Goal: Information Seeking & Learning: Find specific page/section

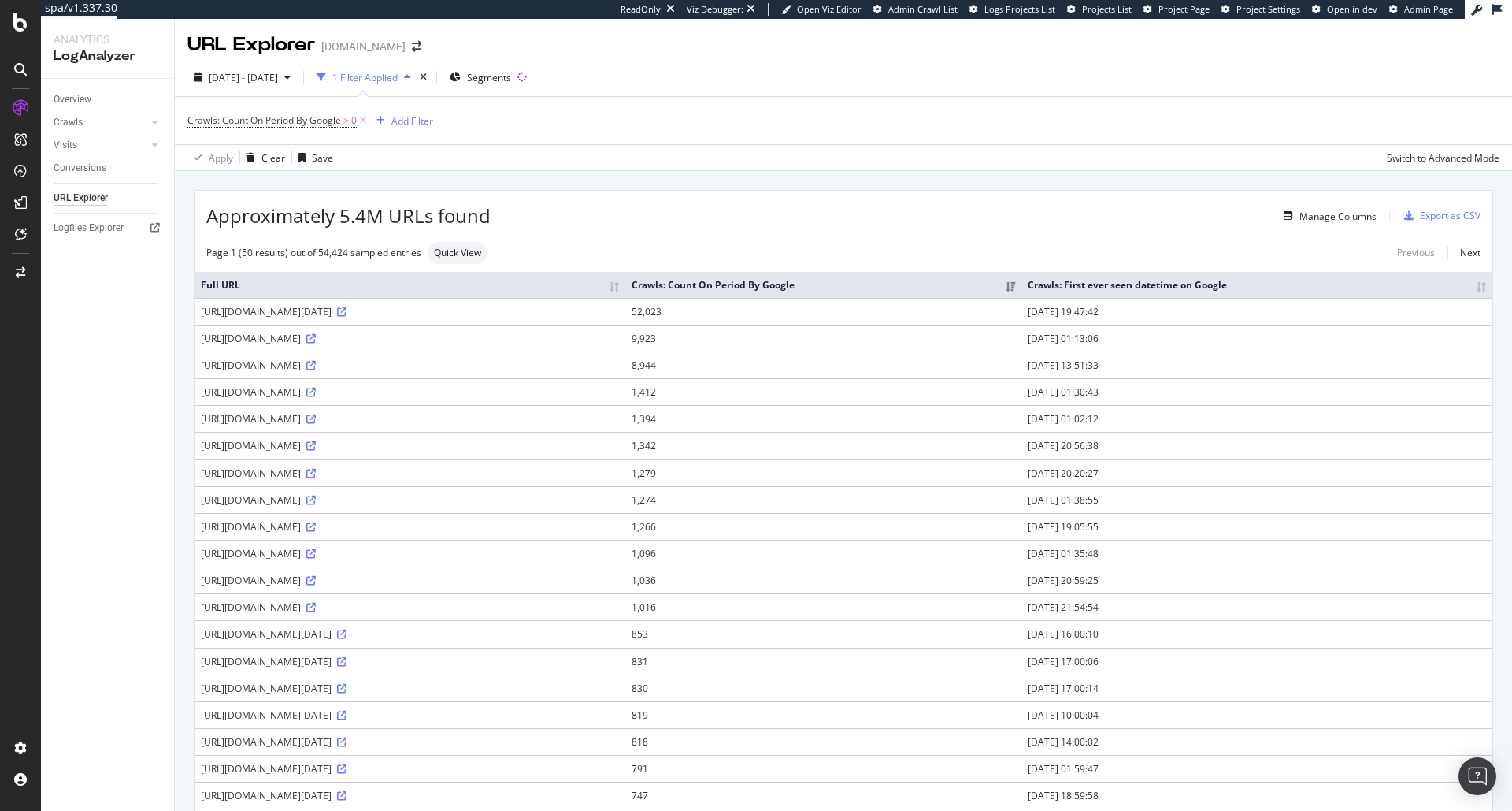
click at [1469, 286] on th "Crawls: First ever seen datetime on Google" at bounding box center [1256, 284] width 471 height 26
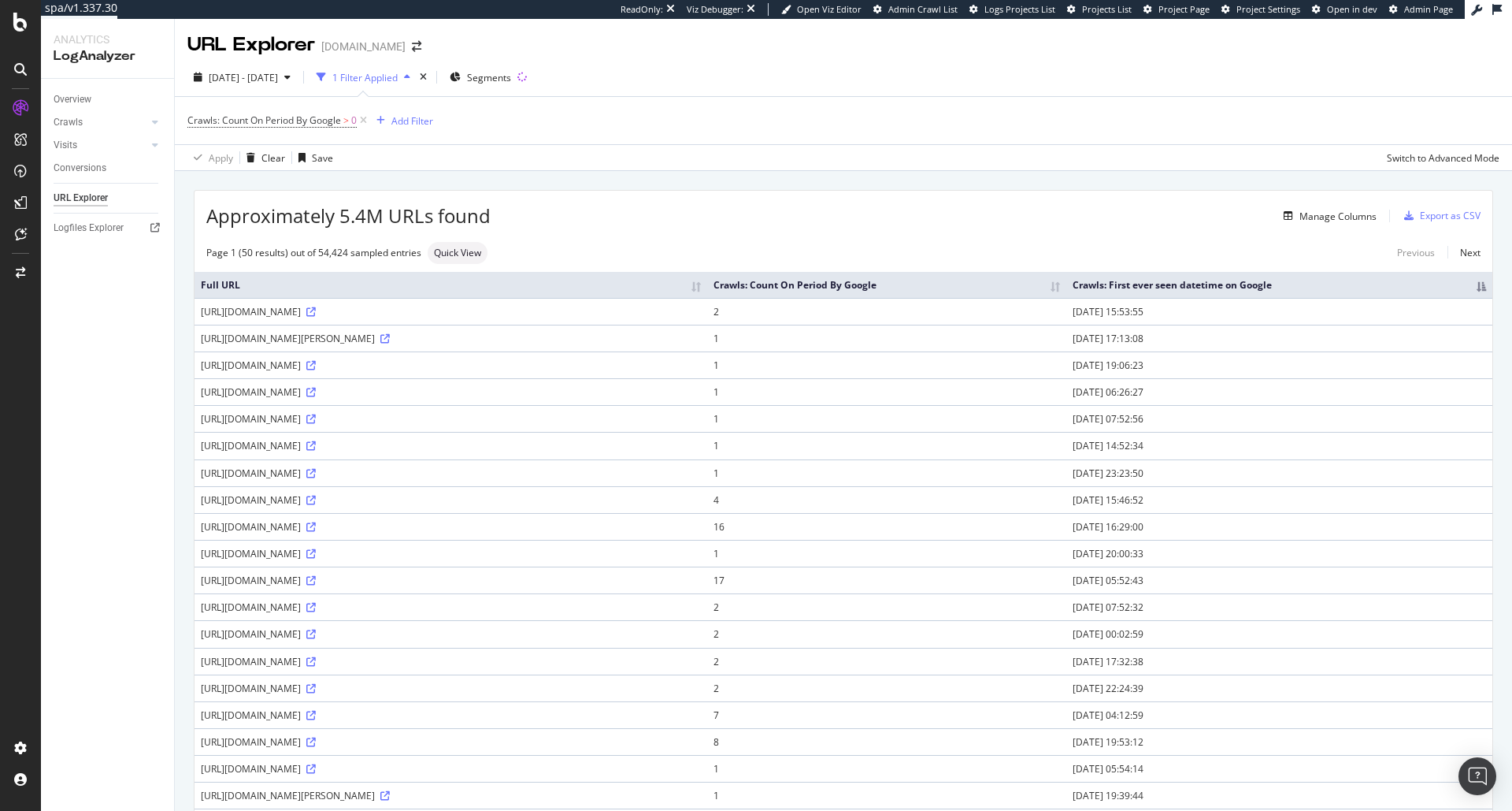
click at [1464, 298] on th "Crawls: First ever seen datetime on Google" at bounding box center [1279, 284] width 426 height 26
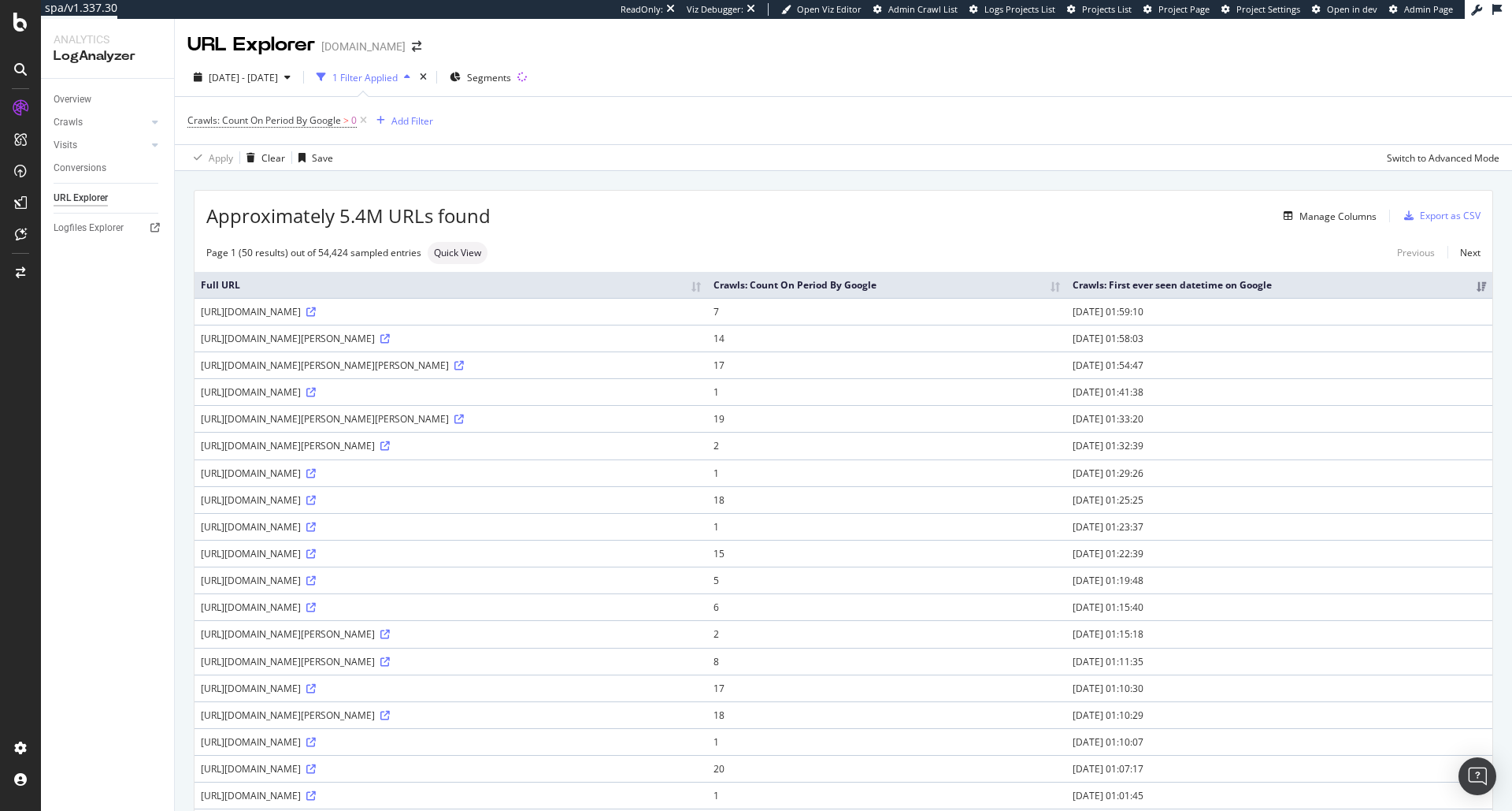
click at [1240, 310] on td "2025-09-17 01:59:10" at bounding box center [1279, 311] width 426 height 26
click at [1258, 337] on td "2025-09-17 01:58:03" at bounding box center [1279, 338] width 426 height 26
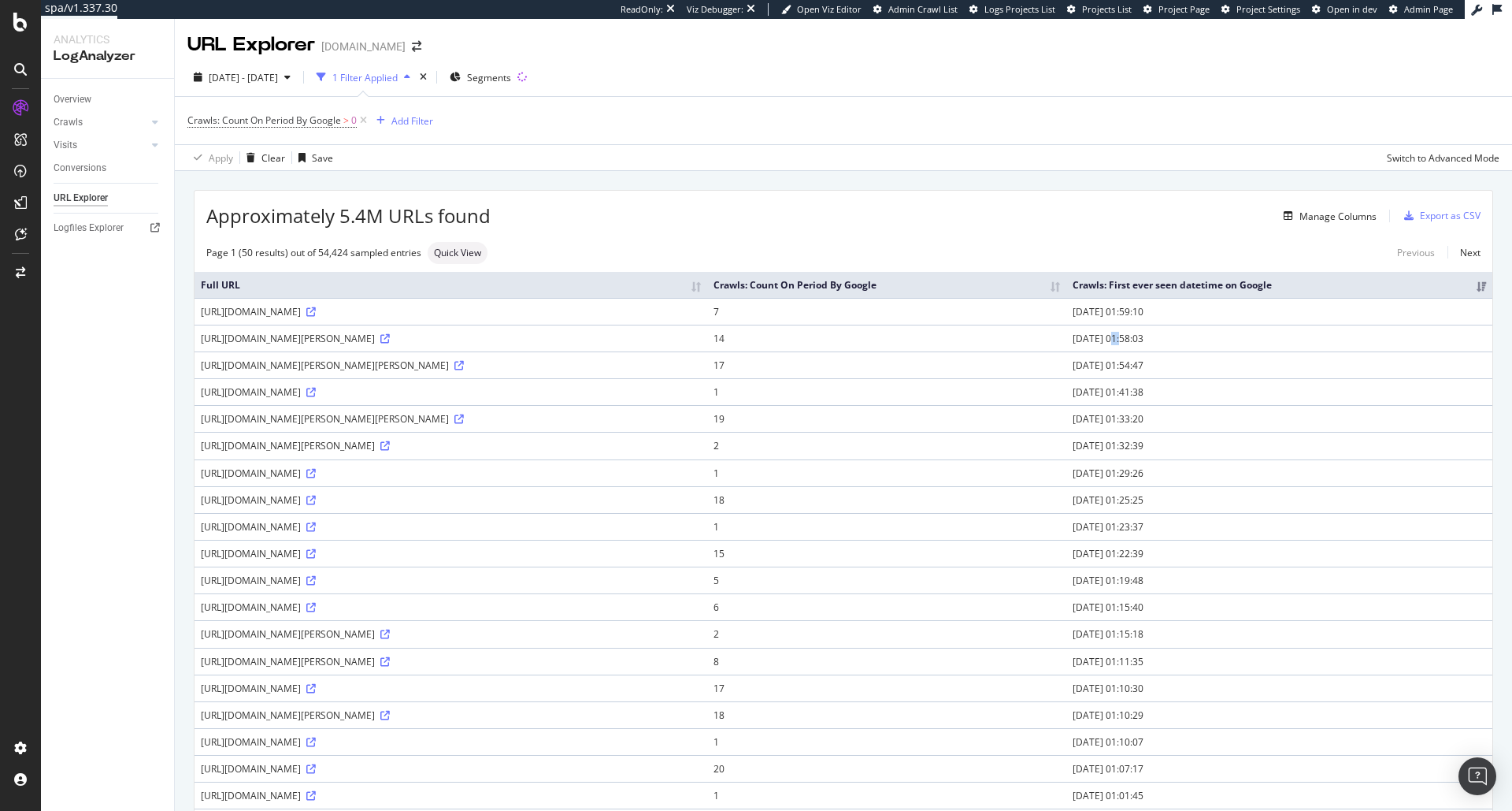
click at [1258, 337] on td "2025-09-17 01:58:03" at bounding box center [1279, 338] width 426 height 26
drag, startPoint x: 565, startPoint y: 339, endPoint x: 289, endPoint y: 339, distance: 276.0
click at [289, 339] on div "https://www.zeit.de/news/2025-09/16/43-jaehriger-in-chemnitz-mit-messer-verletzt" at bounding box center [451, 338] width 500 height 13
copy div "news/2025-09/16/43-jaehriger-in-chemnitz-mit-messer-verletzt"
click at [87, 221] on div "Logfiles Explorer" at bounding box center [89, 227] width 70 height 17
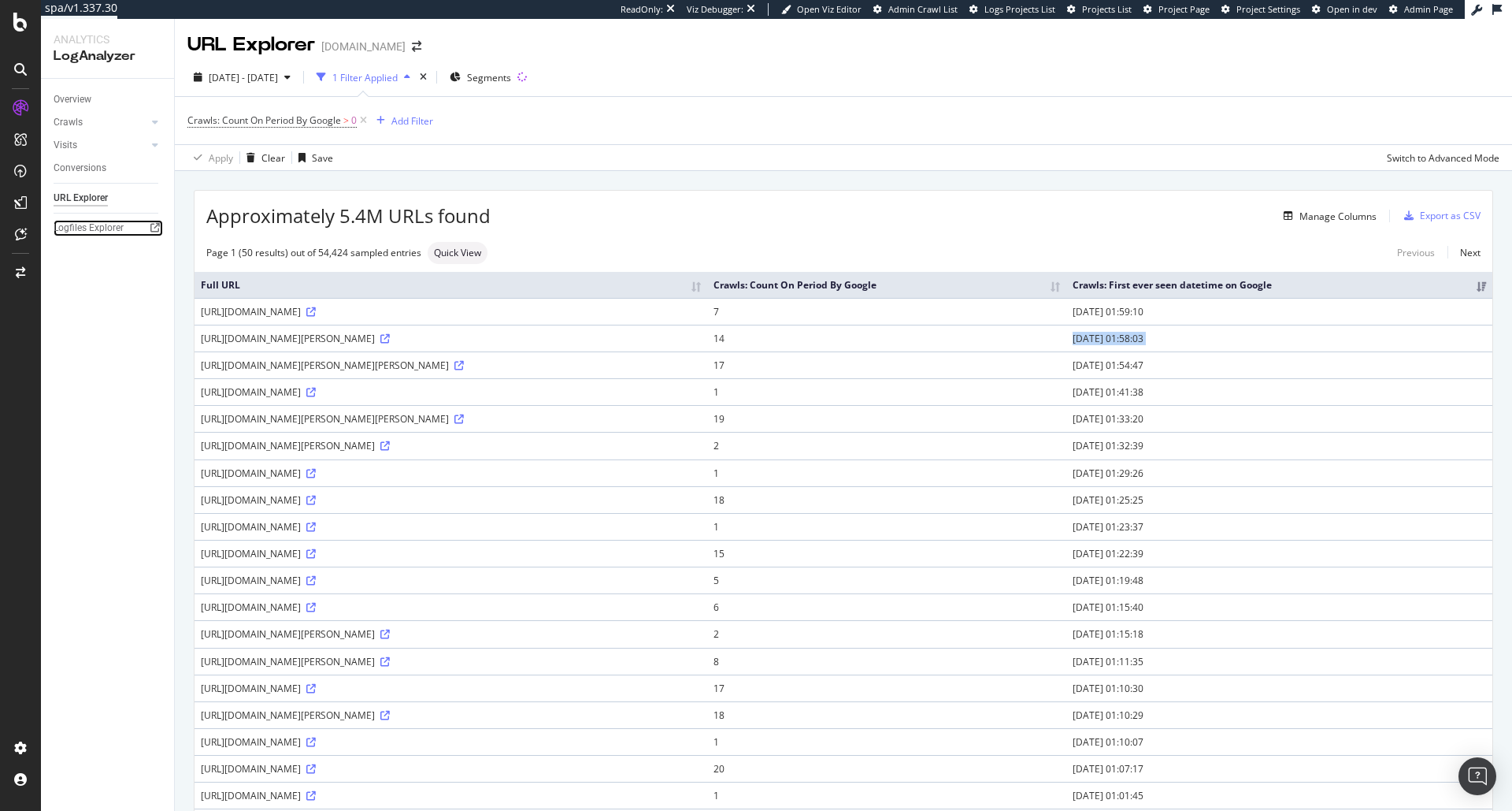
copy div "news/2025-09/16/43-jaehriger-in-chemnitz-mit-messer-verletzt"
click at [1192, 10] on span "Project Page" at bounding box center [1184, 9] width 51 height 11
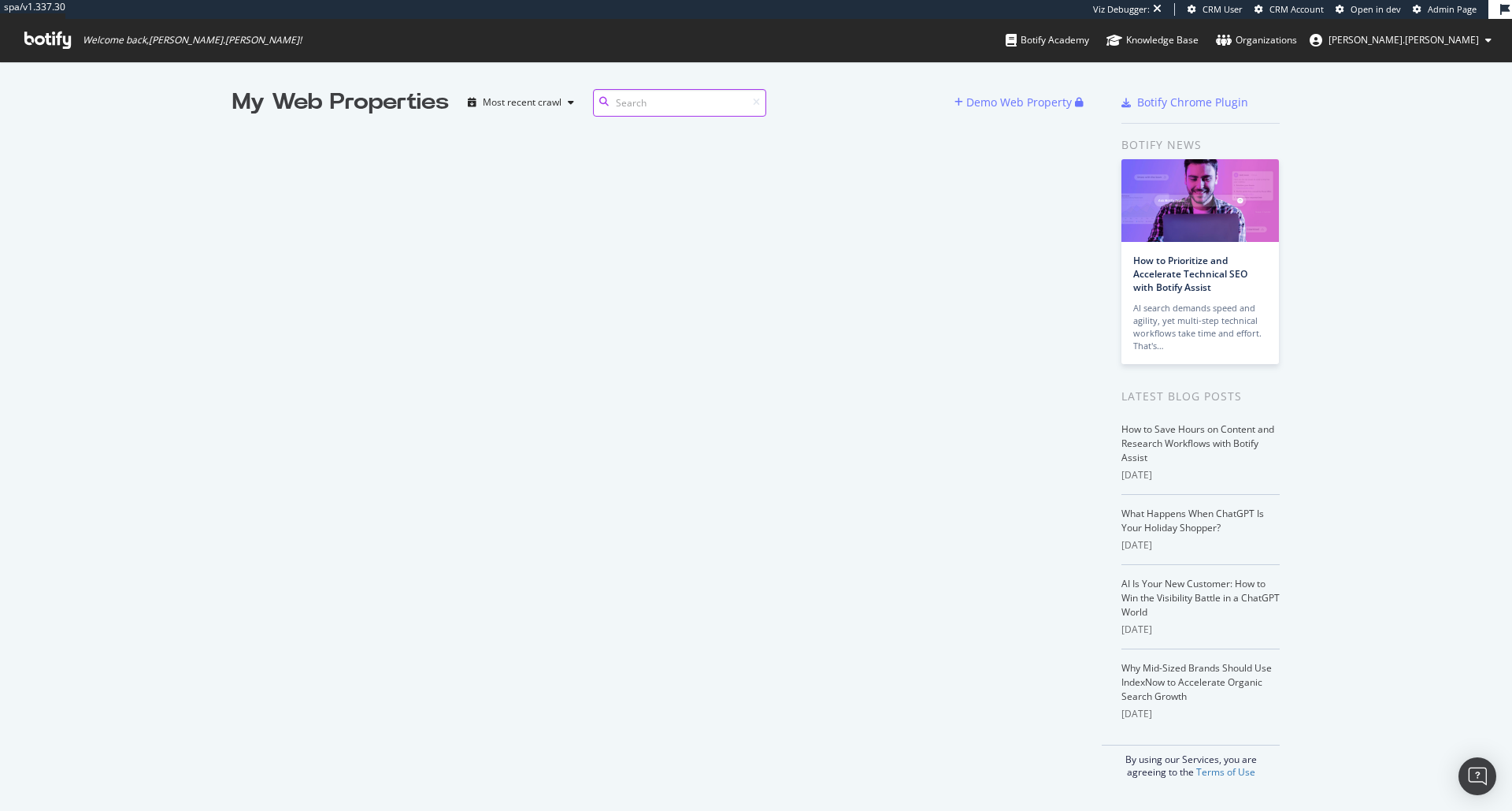
scroll to position [12, 12]
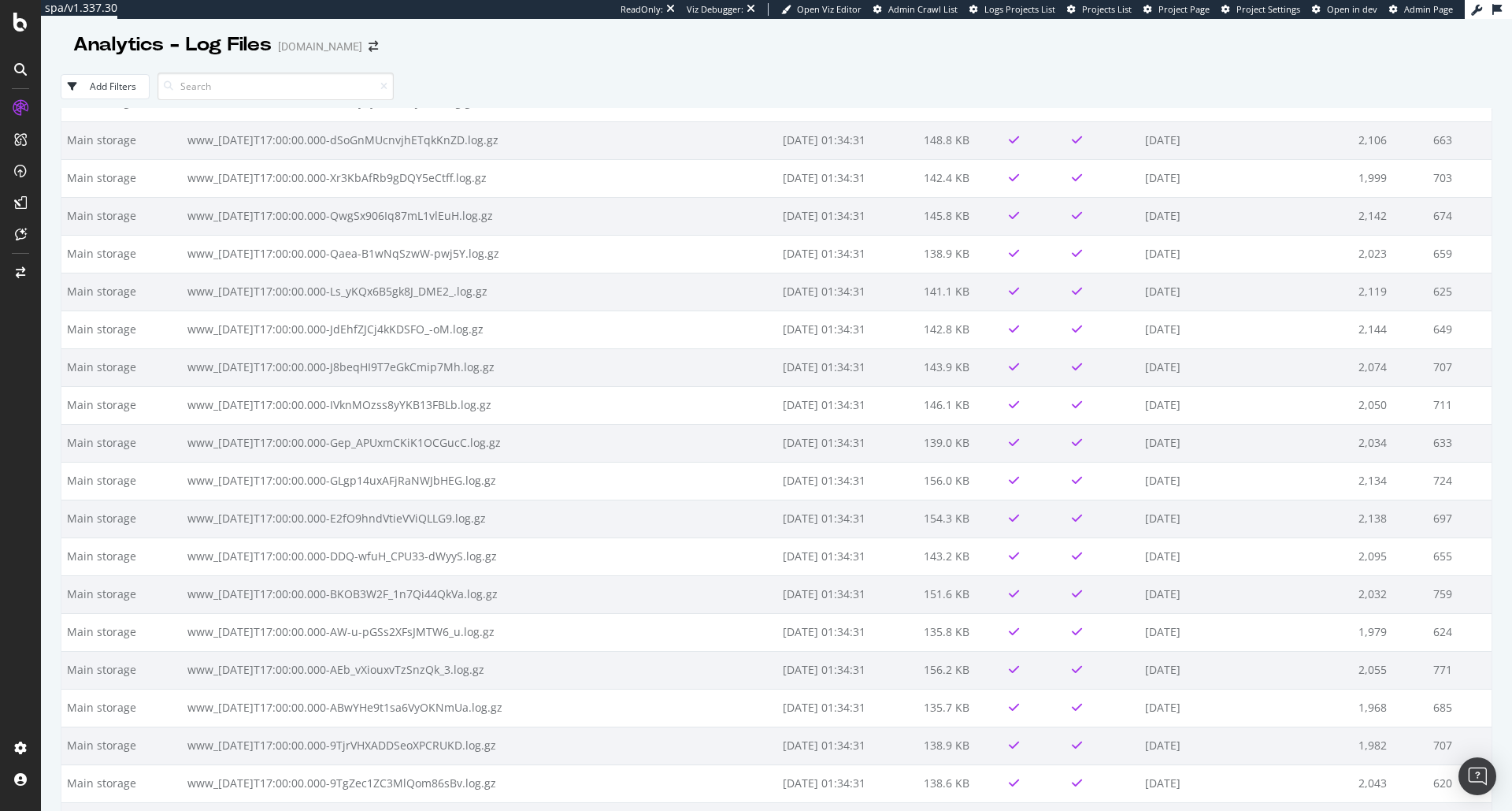
scroll to position [14572, 0]
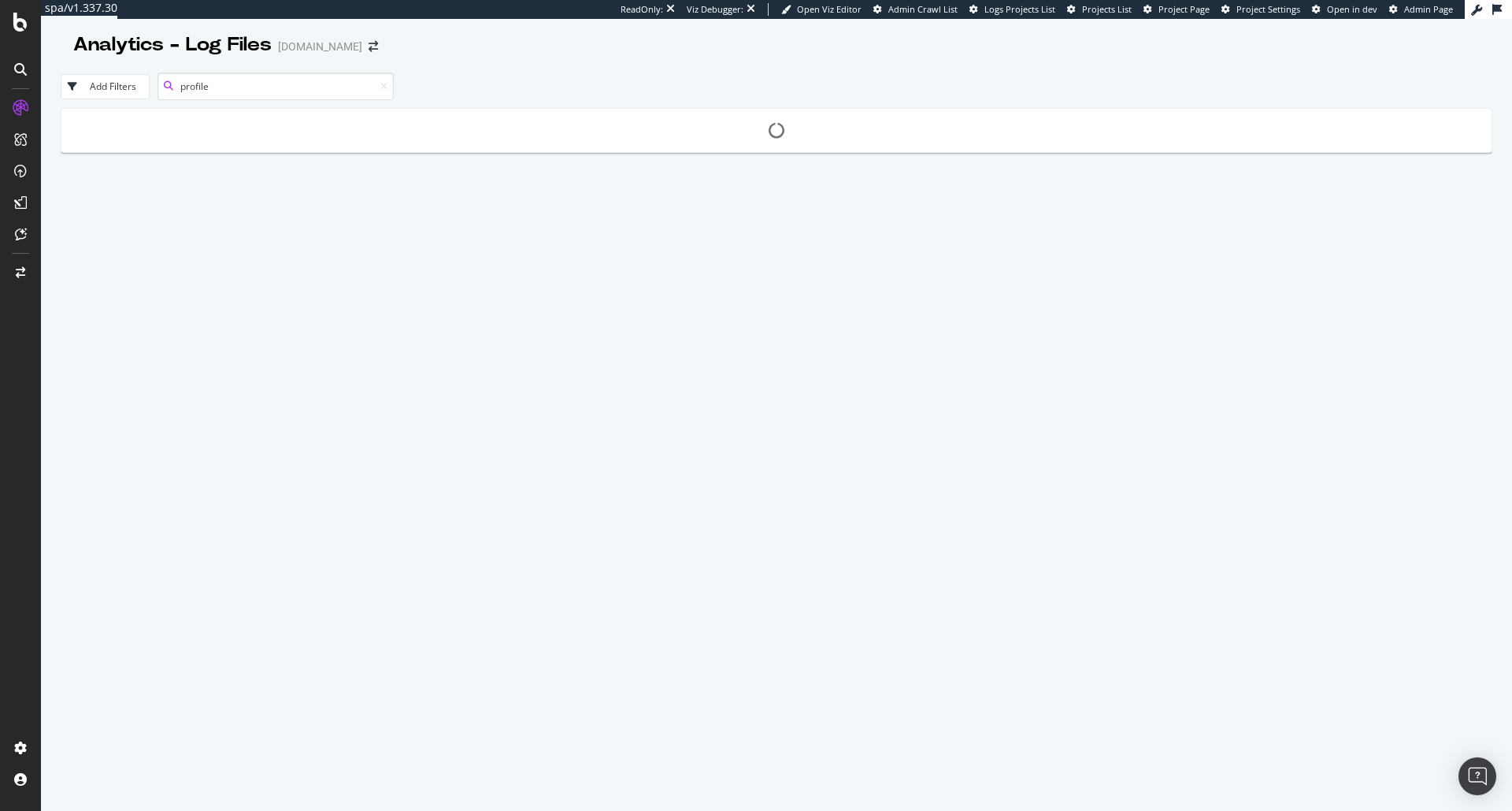
type input "profile"
